Goal: Obtain resource: Obtain resource

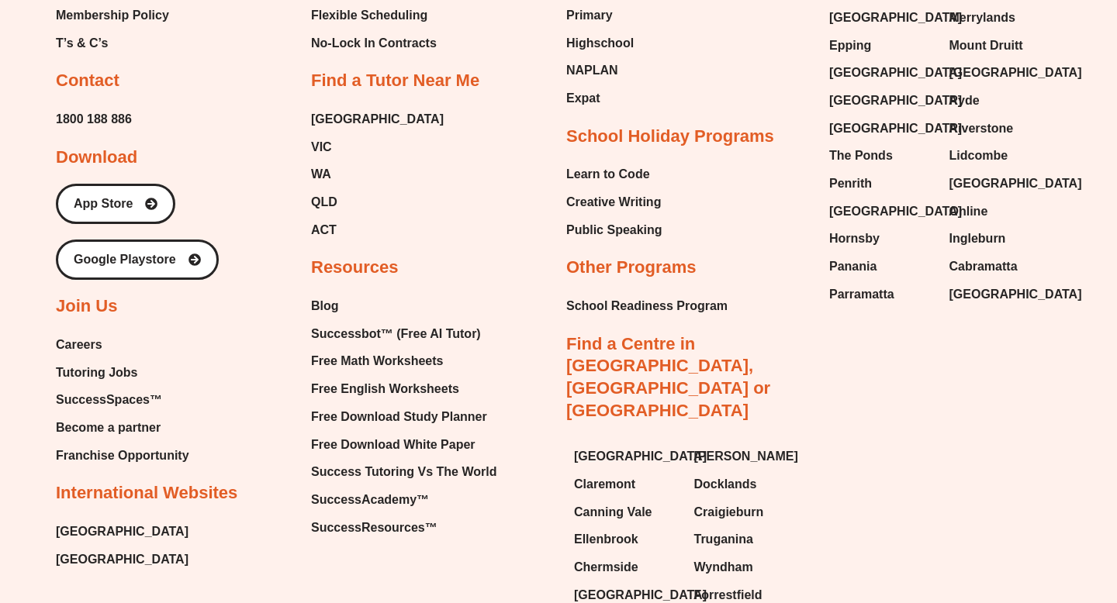
scroll to position [6609, 0]
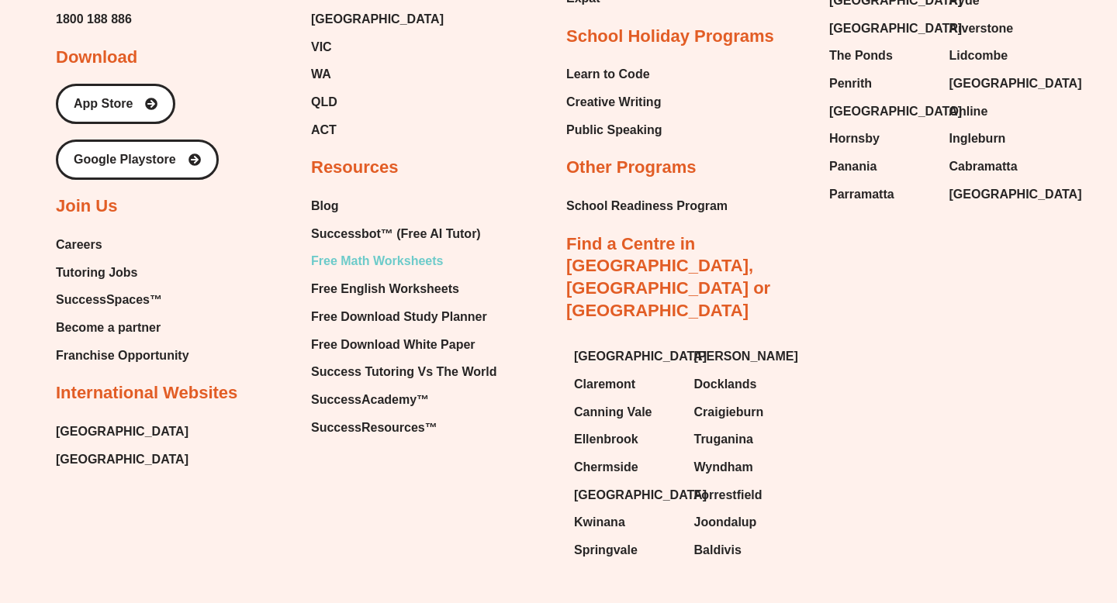
click at [361, 250] on span "Free Math Worksheets" at bounding box center [377, 261] width 132 height 23
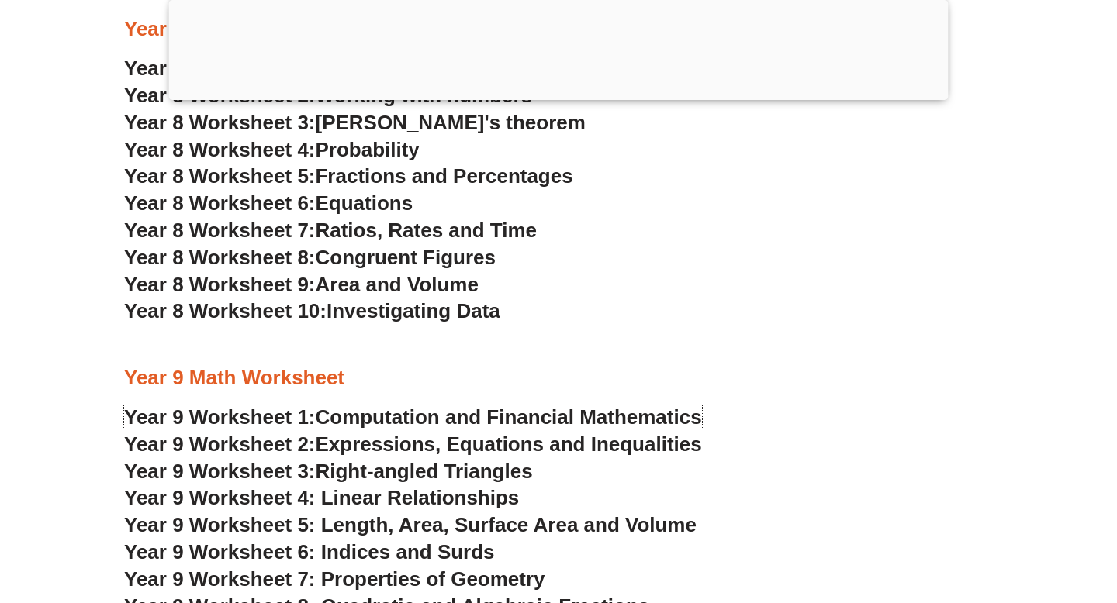
scroll to position [4887, 0]
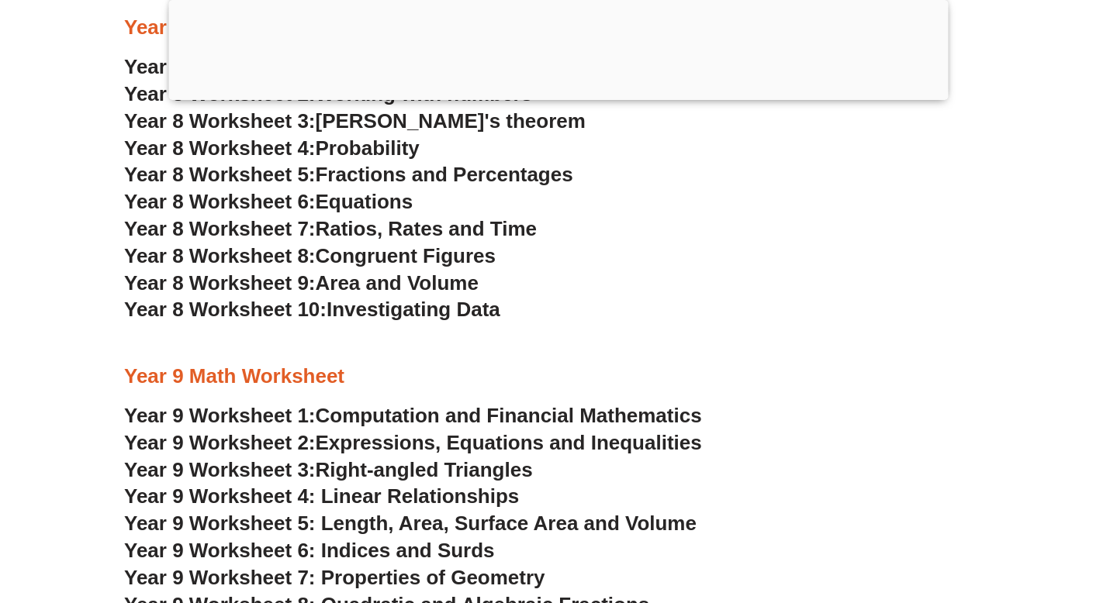
click at [422, 413] on span "Computation and Financial Mathematics" at bounding box center [509, 415] width 386 height 23
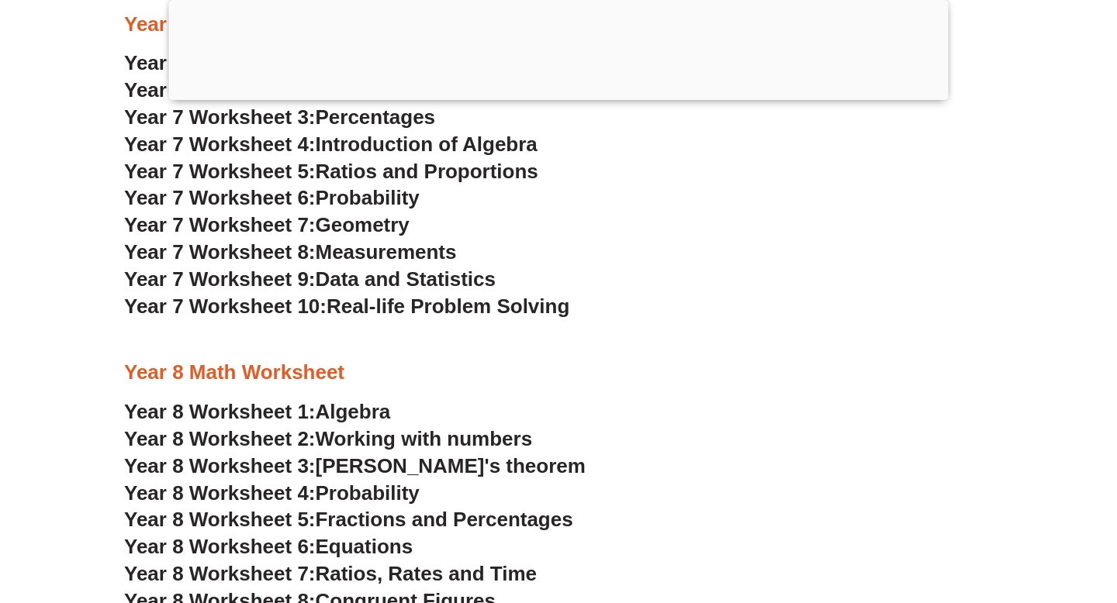
scroll to position [4439, 0]
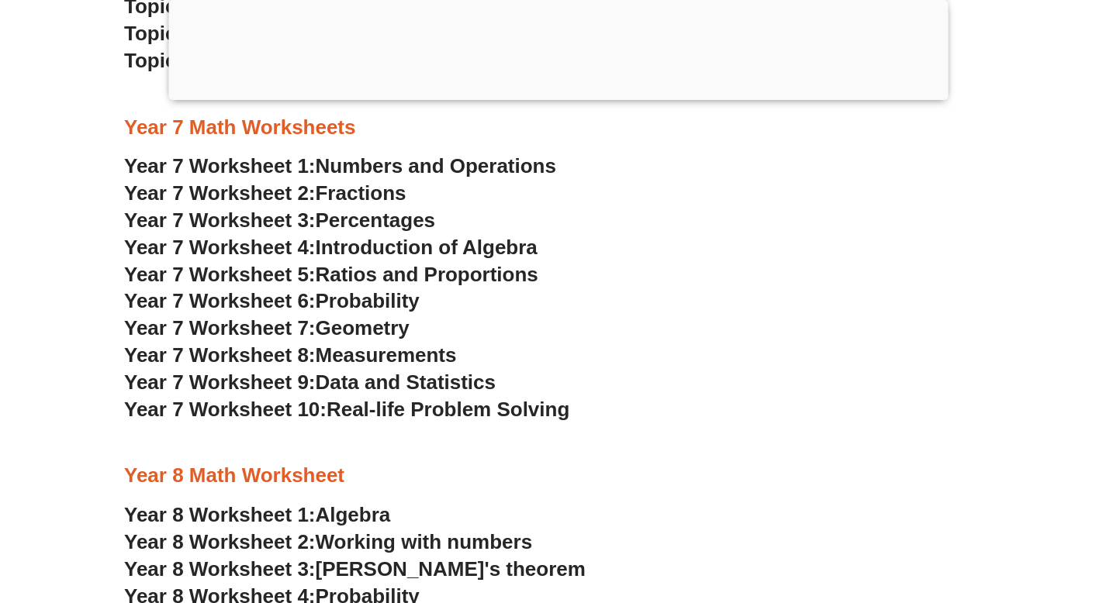
click at [368, 410] on span "Real-life Problem Solving" at bounding box center [448, 409] width 243 height 23
